Goal: Task Accomplishment & Management: Use online tool/utility

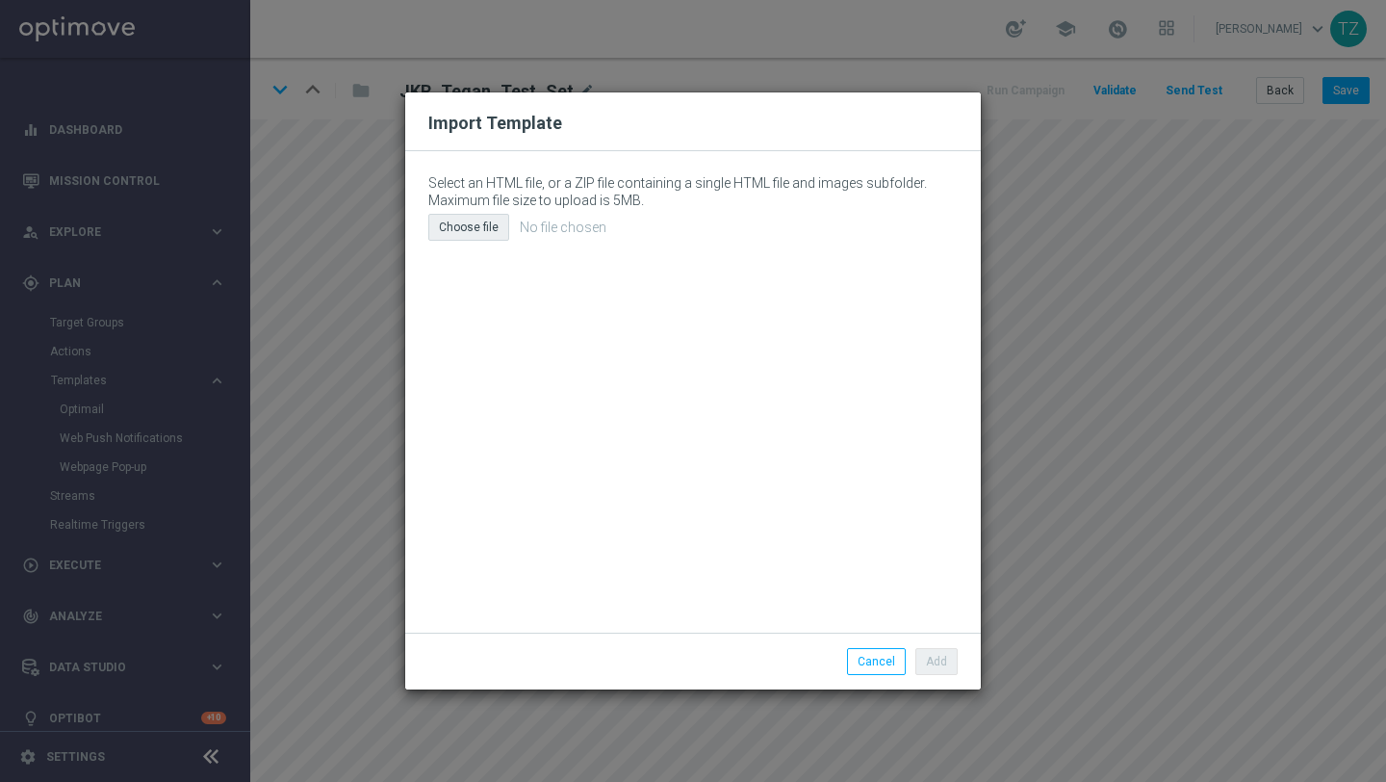
click at [477, 226] on div "Choose file" at bounding box center [468, 227] width 81 height 27
click at [877, 664] on button "Cancel" at bounding box center [876, 661] width 59 height 27
click at [478, 230] on div "Choose file" at bounding box center [468, 227] width 81 height 27
type input "C:\fakepath\email (10).html"
click at [932, 665] on button "Add" at bounding box center [937, 661] width 42 height 27
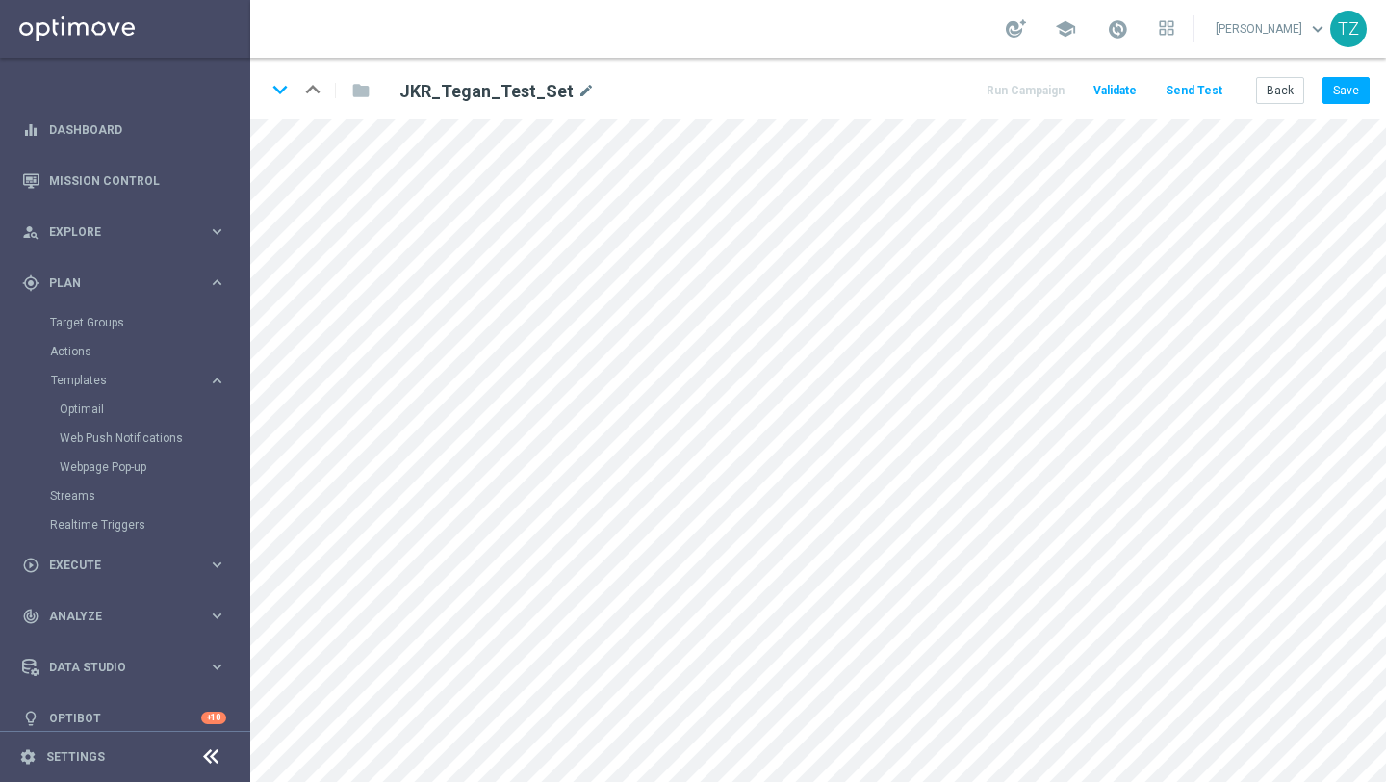
click at [1207, 86] on button "Send Test" at bounding box center [1194, 91] width 63 height 26
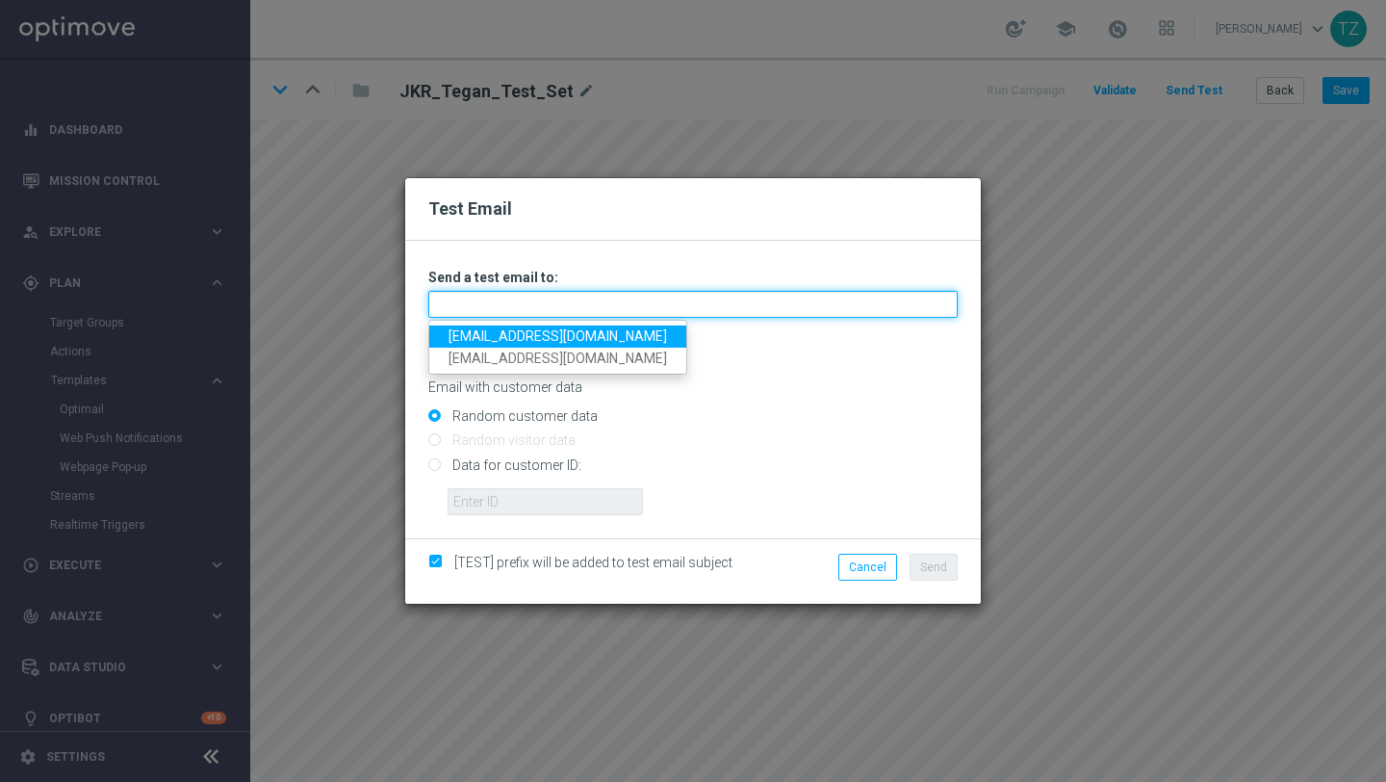
click at [561, 300] on input "text" at bounding box center [692, 304] width 529 height 27
type input "[EMAIL_ADDRESS][DOMAIN_NAME]"
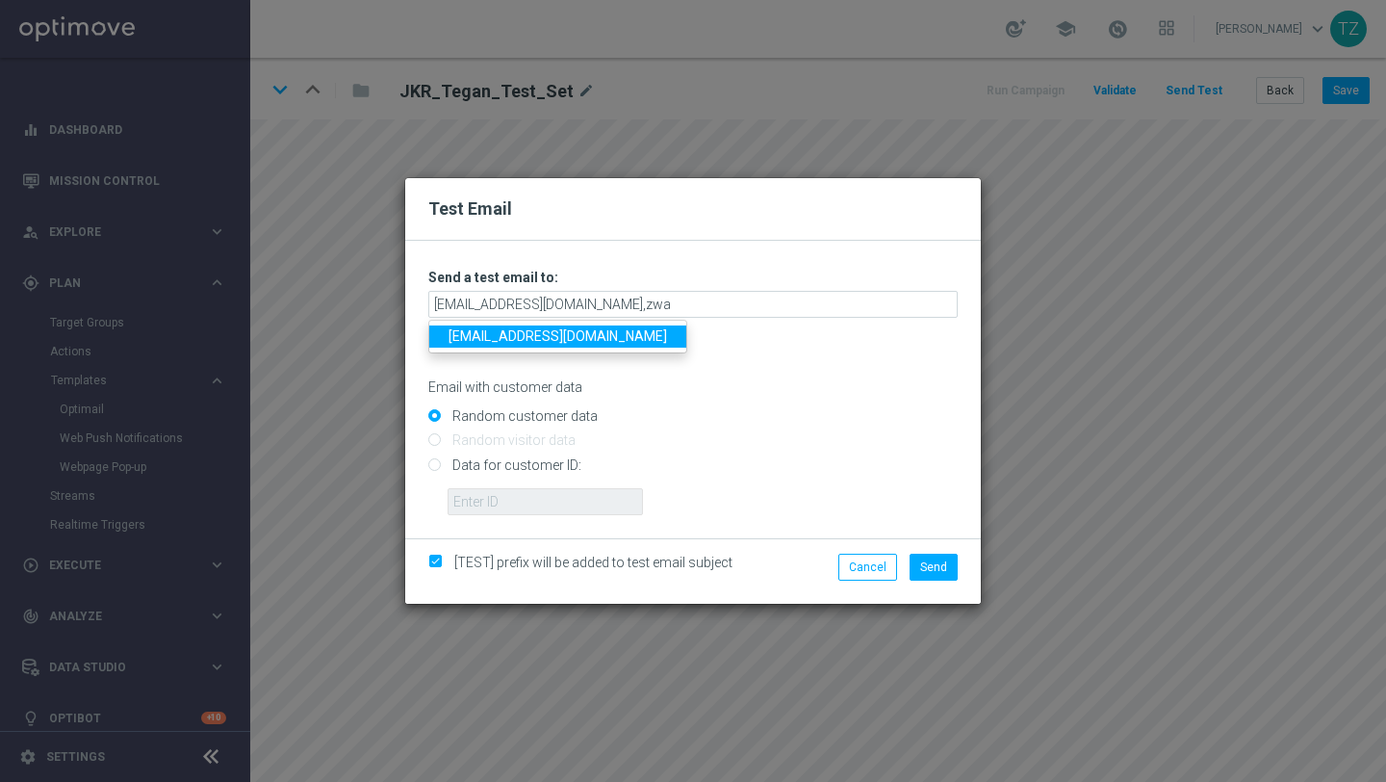
click at [599, 331] on link "[EMAIL_ADDRESS][DOMAIN_NAME]" at bounding box center [557, 336] width 257 height 22
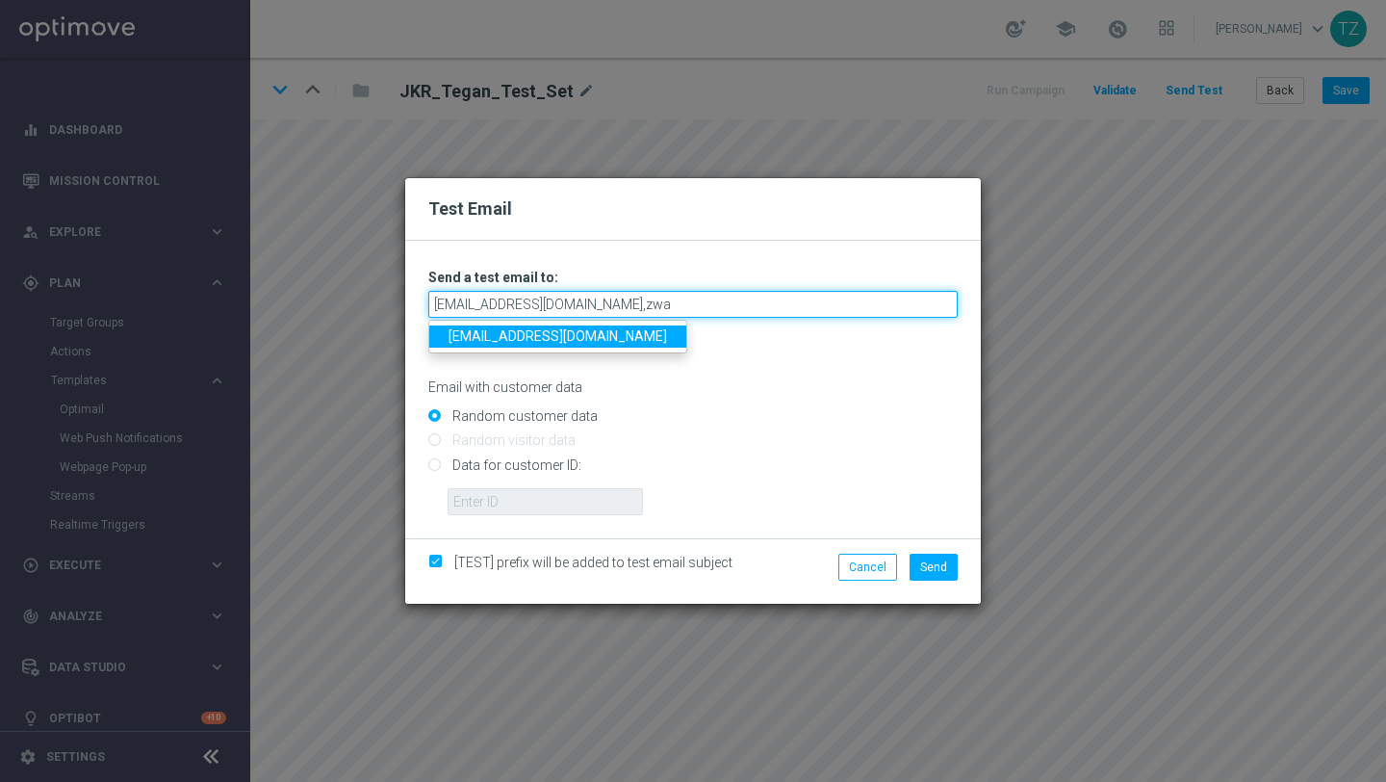
type input "[EMAIL_ADDRESS][DOMAIN_NAME],[EMAIL_ADDRESS][DOMAIN_NAME]"
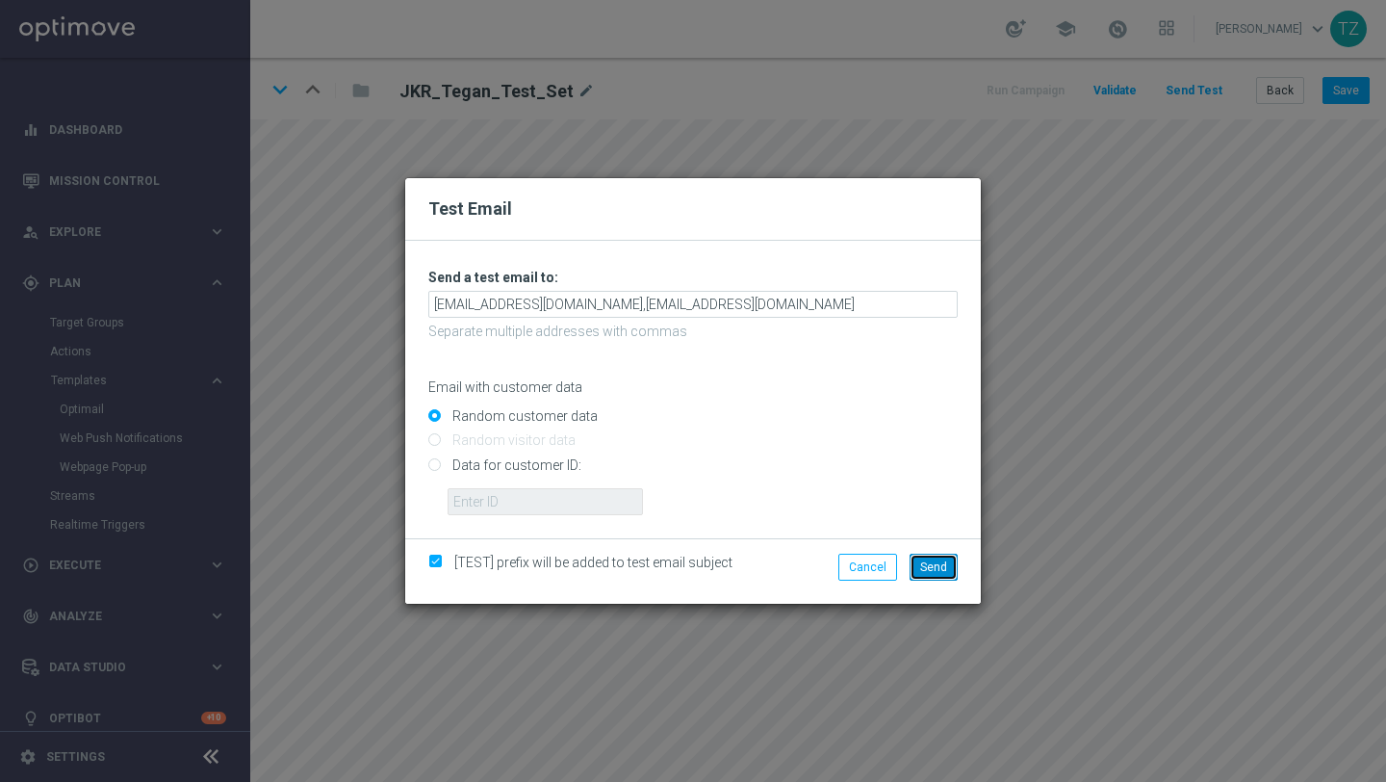
click at [949, 568] on button "Send" at bounding box center [934, 567] width 48 height 27
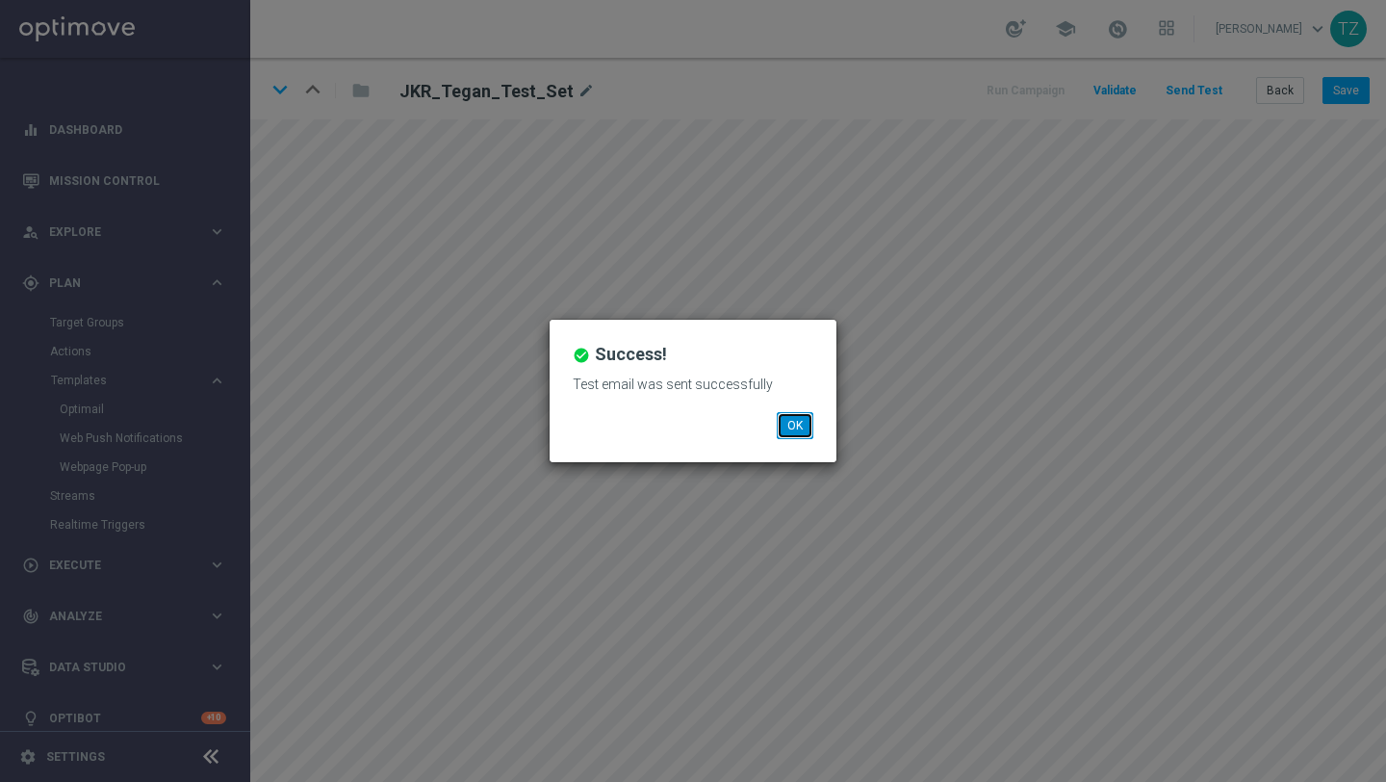
click at [790, 426] on button "OK" at bounding box center [795, 425] width 37 height 27
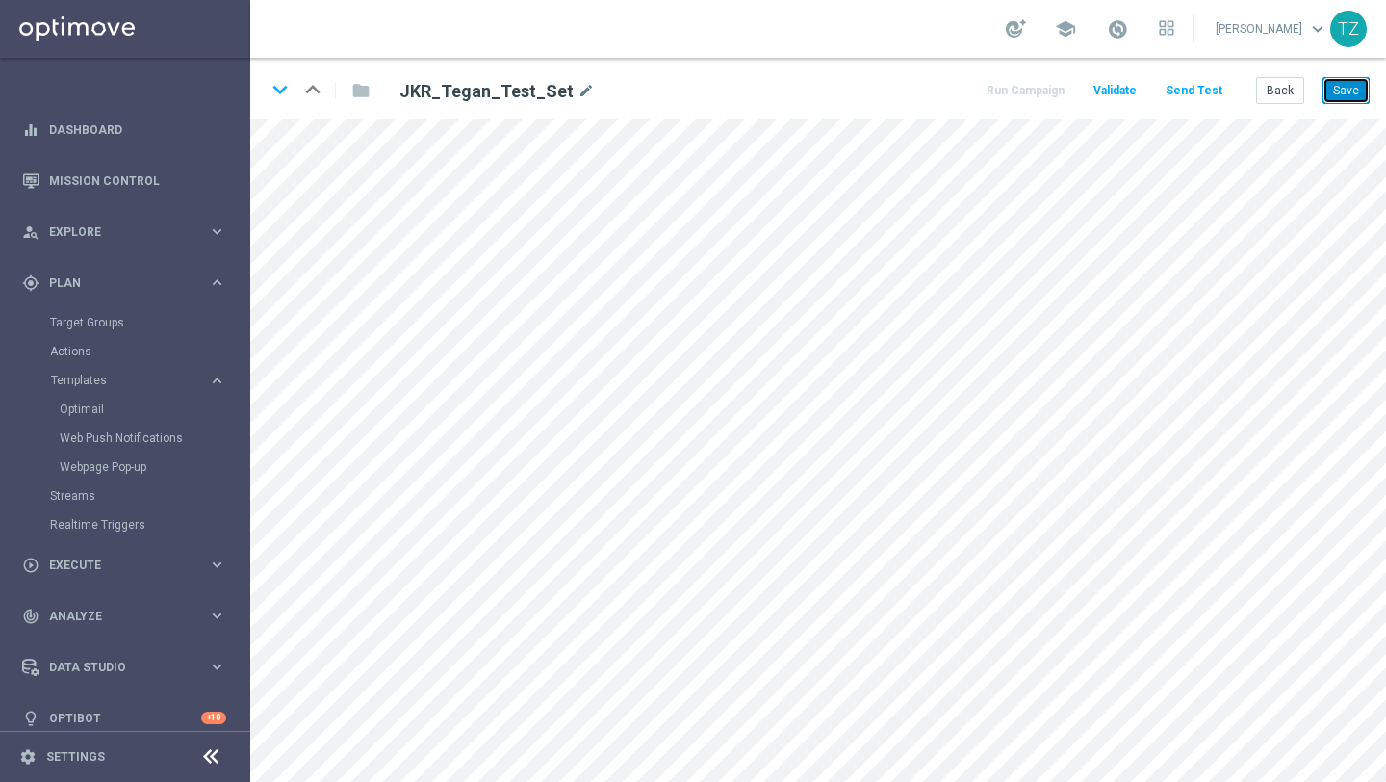
click at [1348, 90] on button "Save" at bounding box center [1346, 90] width 47 height 27
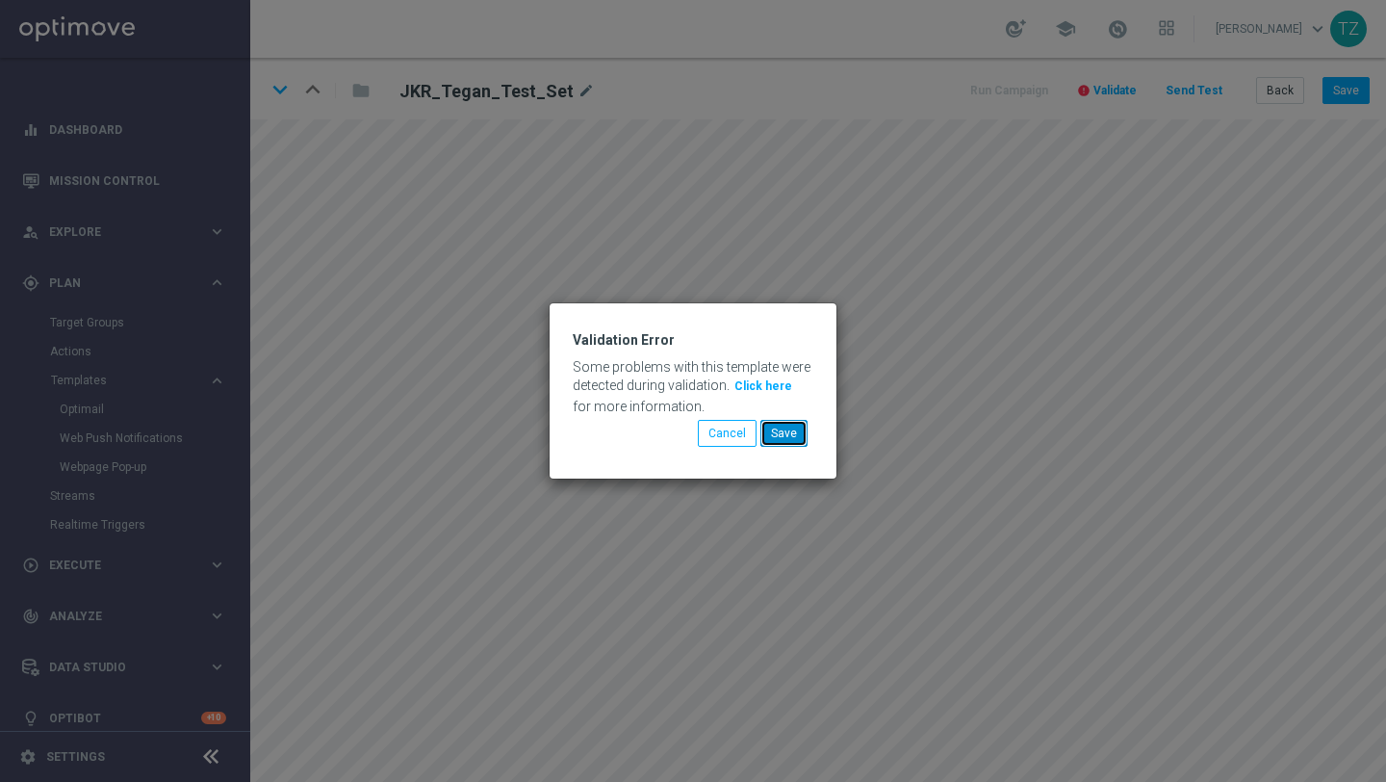
click at [782, 430] on button "Save" at bounding box center [784, 433] width 47 height 27
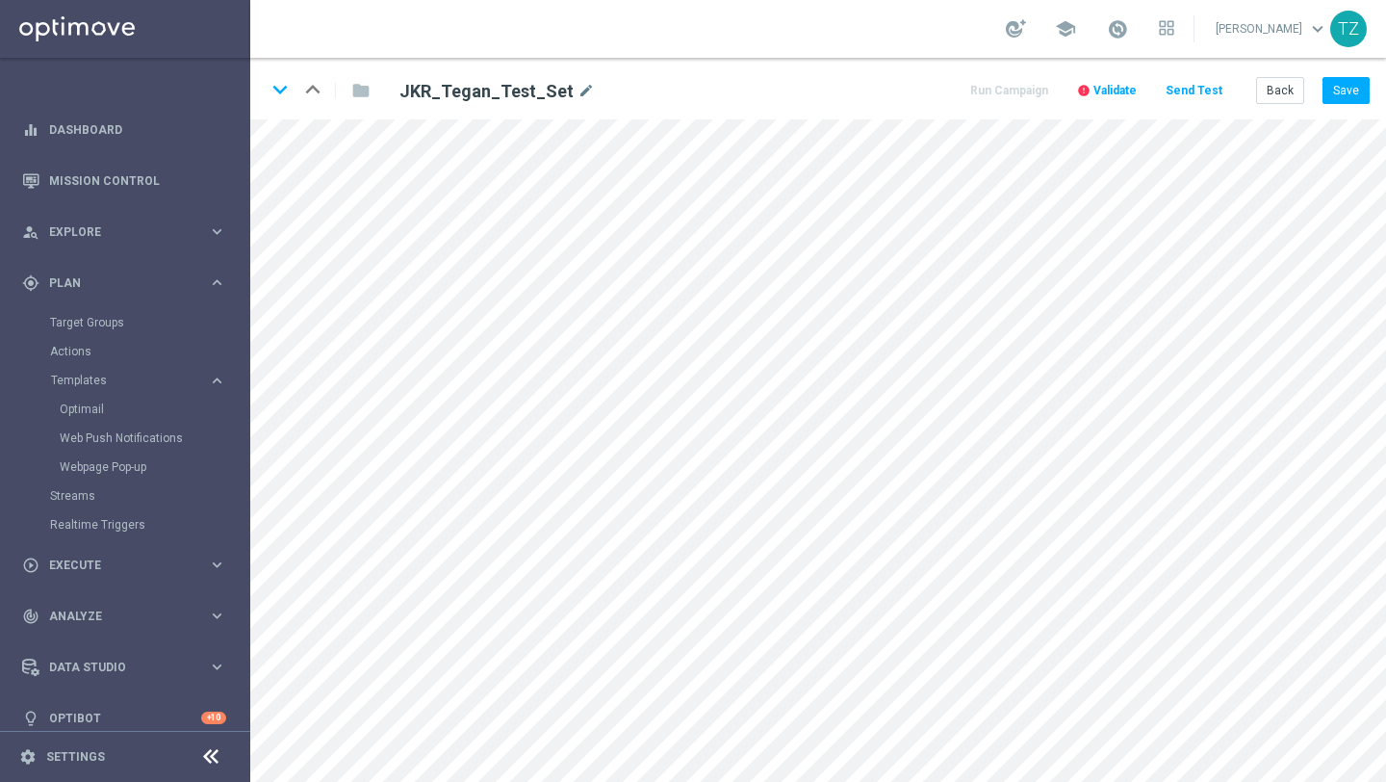
click at [1205, 89] on button "Send Test" at bounding box center [1194, 91] width 63 height 26
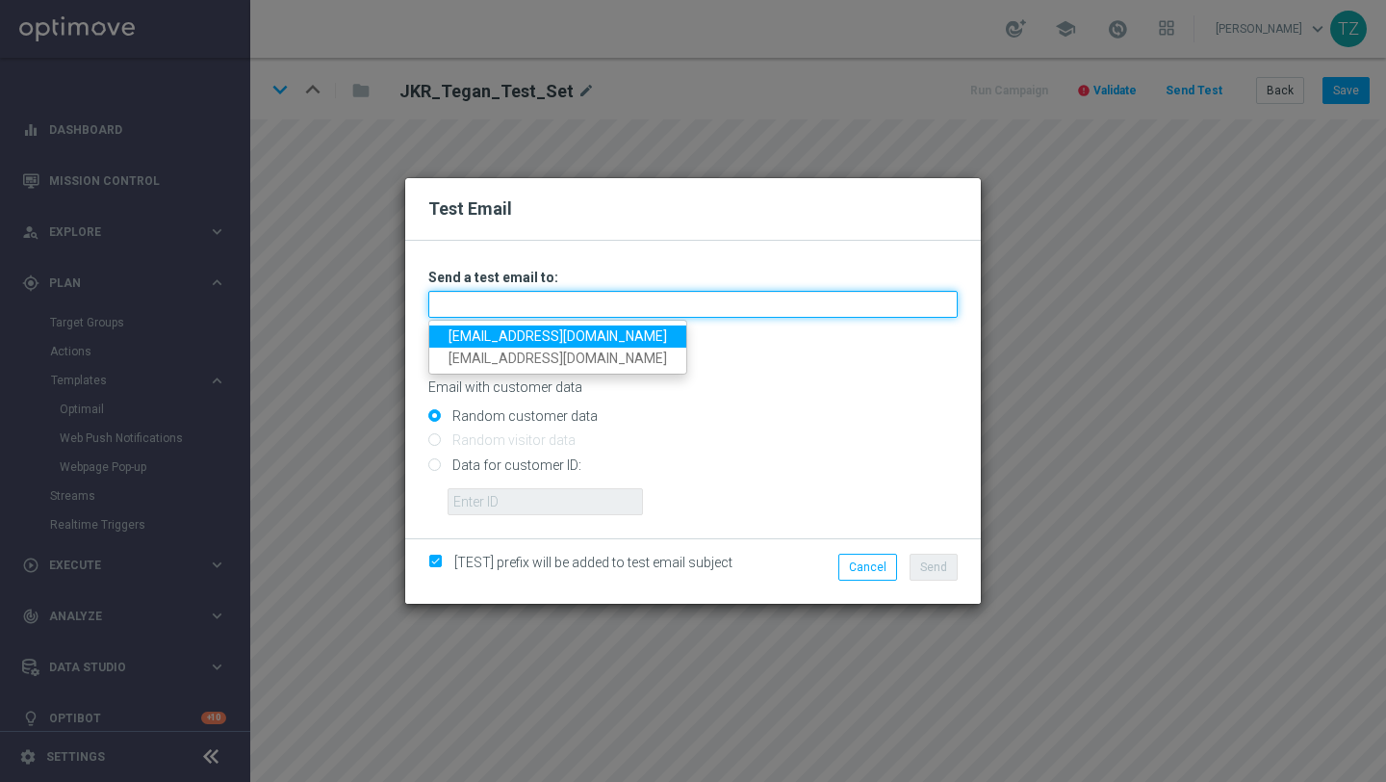
click at [569, 310] on input "text" at bounding box center [692, 304] width 529 height 27
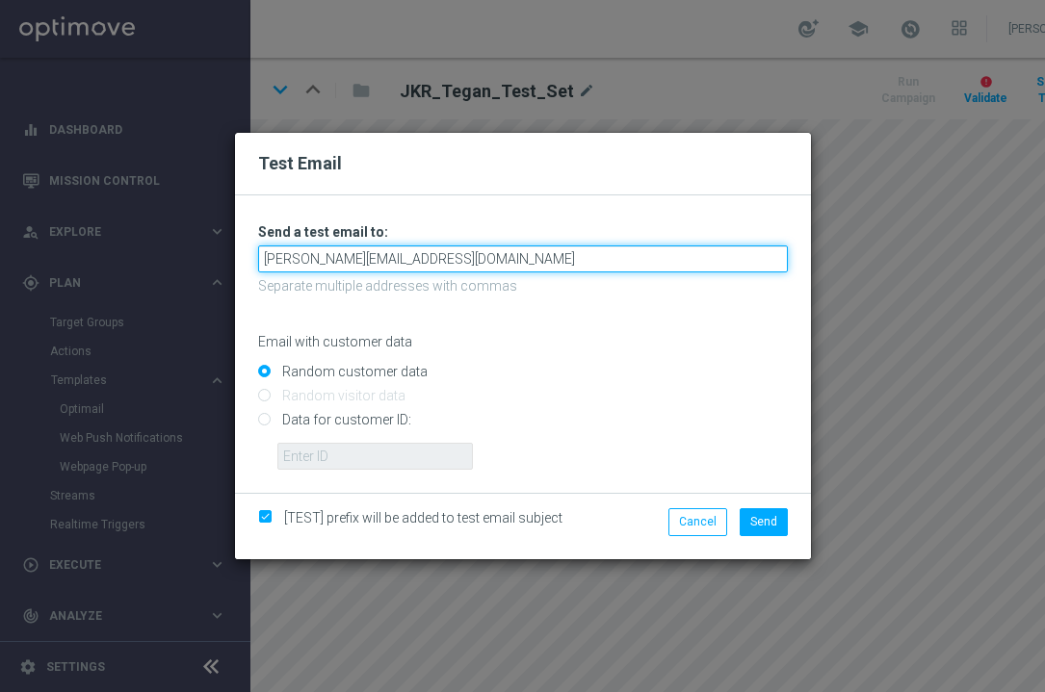
type input "[PERSON_NAME][EMAIL_ADDRESS][DOMAIN_NAME]"
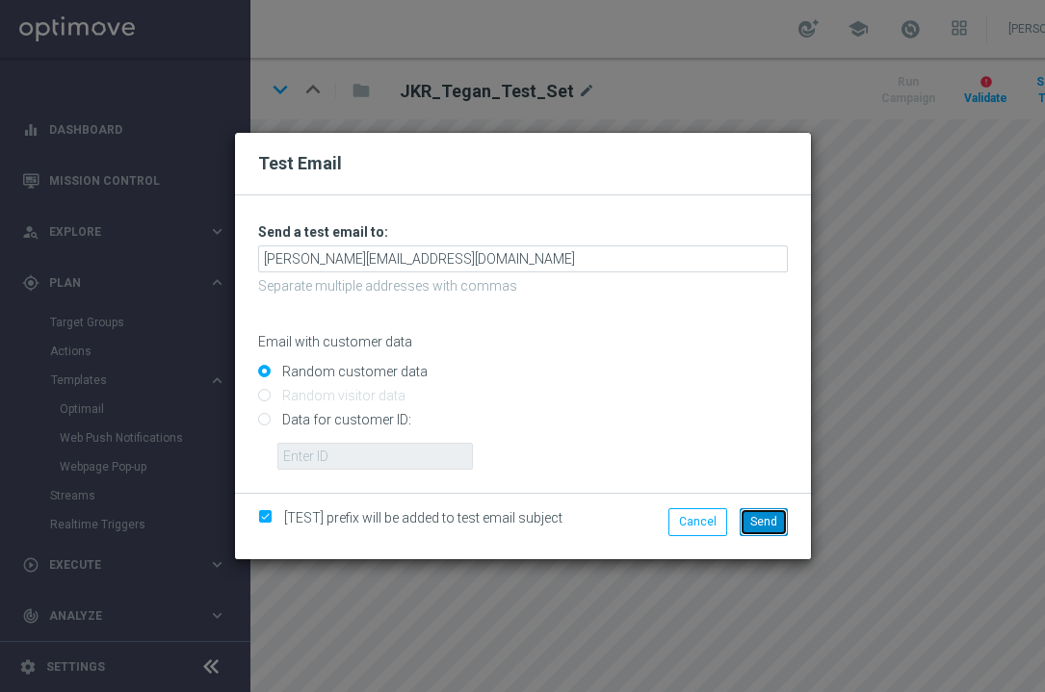
click at [762, 521] on span "Send" at bounding box center [763, 521] width 27 height 13
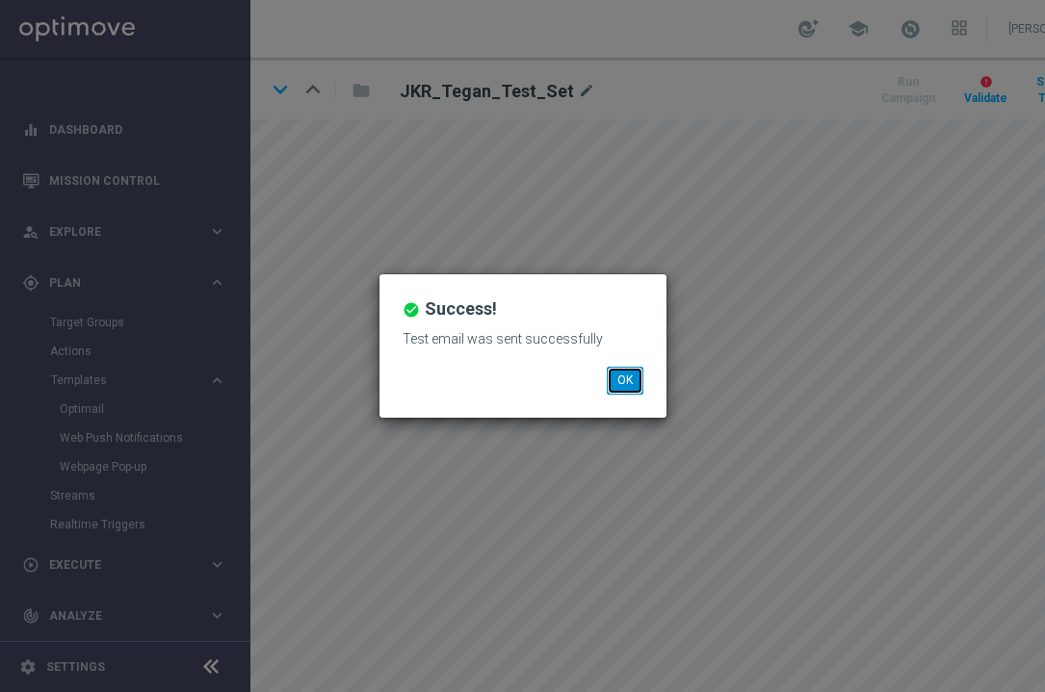
click at [630, 384] on button "OK" at bounding box center [625, 380] width 37 height 27
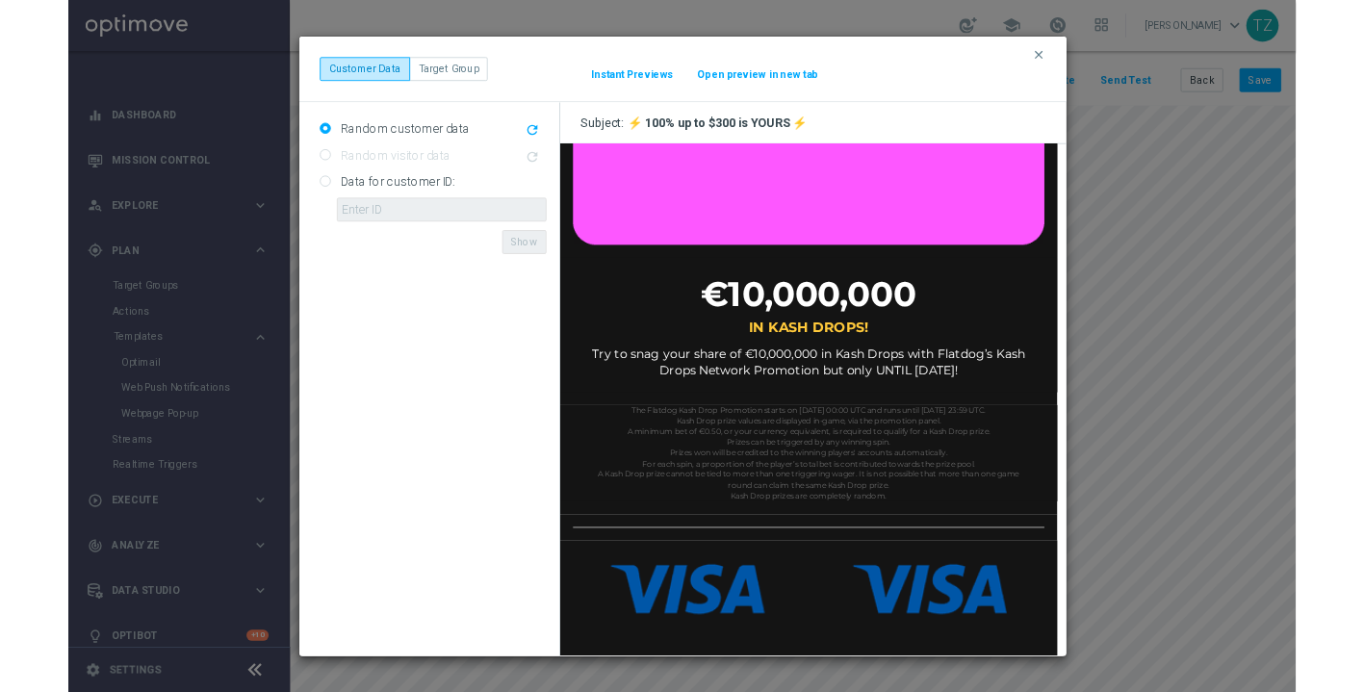
scroll to position [1471, 0]
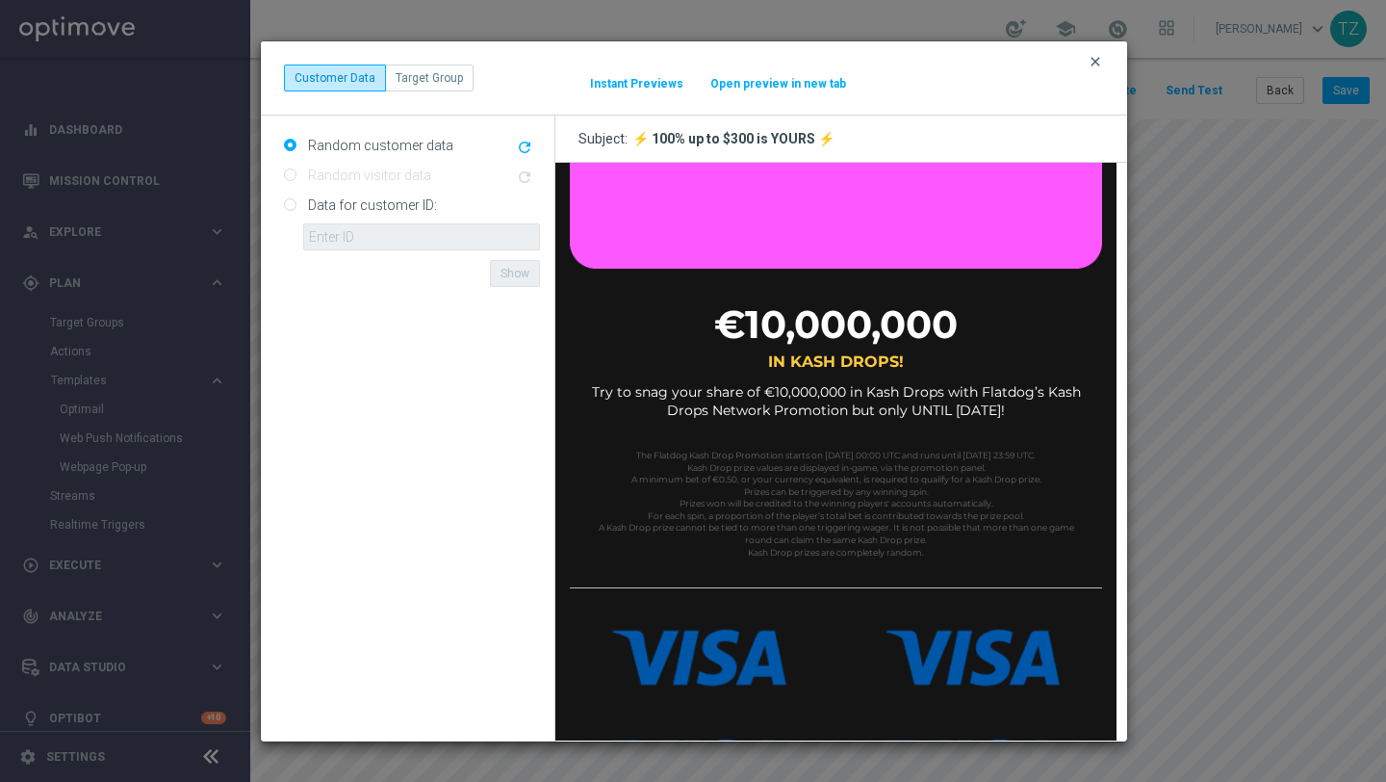
click at [1098, 58] on icon "clear" at bounding box center [1095, 61] width 15 height 15
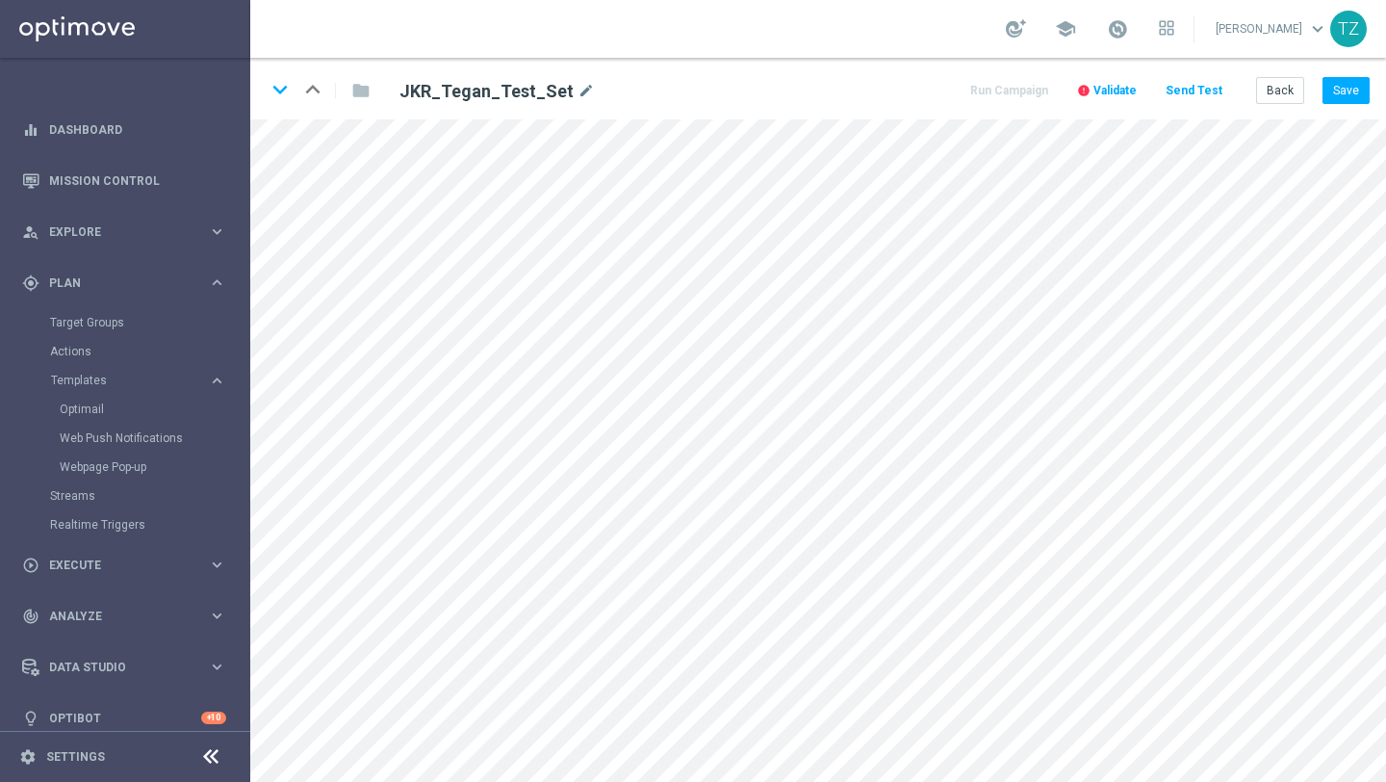
click at [500, 39] on div "school [PERSON_NAME] keyboard_arrow_down TZ" at bounding box center [818, 29] width 1136 height 58
